Goal: Task Accomplishment & Management: Manage account settings

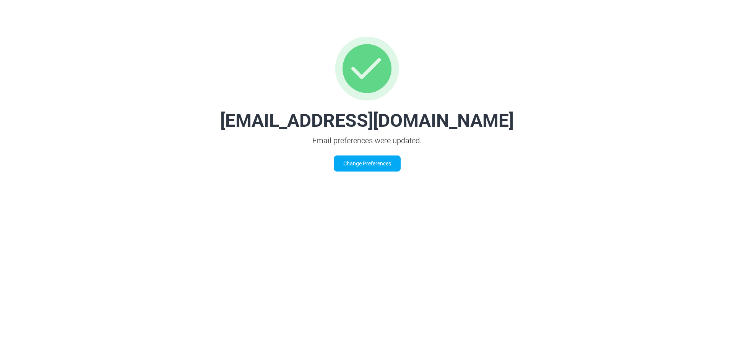
click at [362, 167] on link "Change Preferences" at bounding box center [367, 164] width 67 height 16
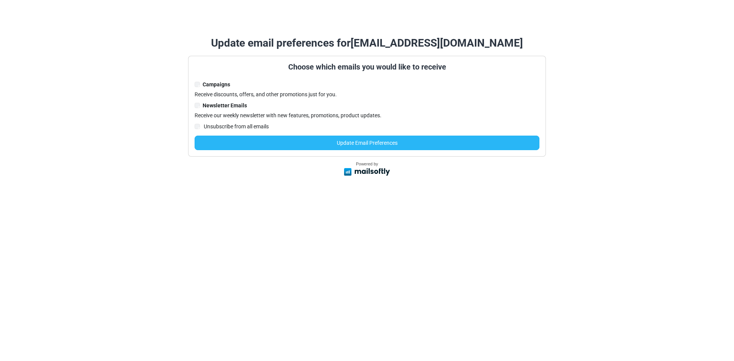
click at [355, 144] on button "Update Email Preferences" at bounding box center [367, 143] width 345 height 15
